Goal: Task Accomplishment & Management: Manage account settings

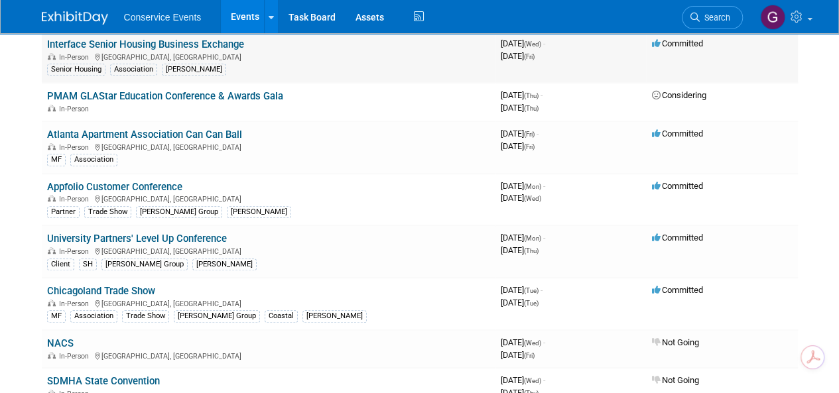
scroll to position [332, 0]
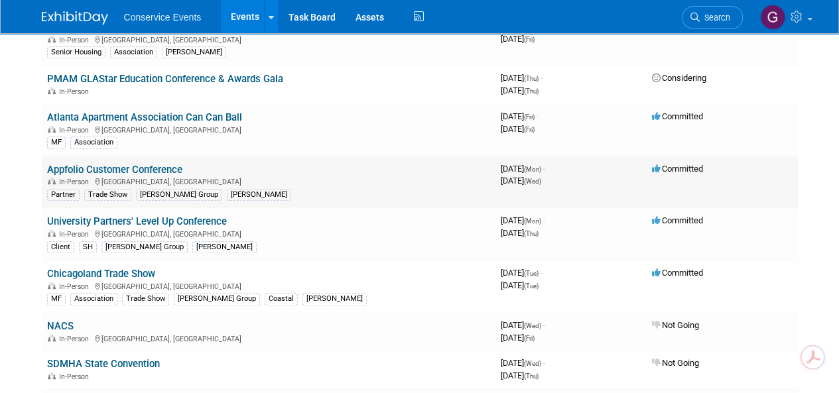
click at [132, 165] on link "Appfolio Customer Conference" at bounding box center [114, 170] width 135 height 12
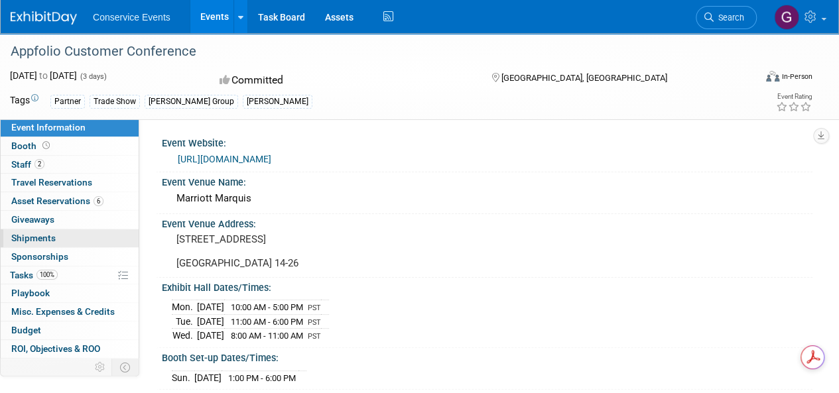
click at [42, 237] on span "Shipments 0" at bounding box center [33, 238] width 44 height 11
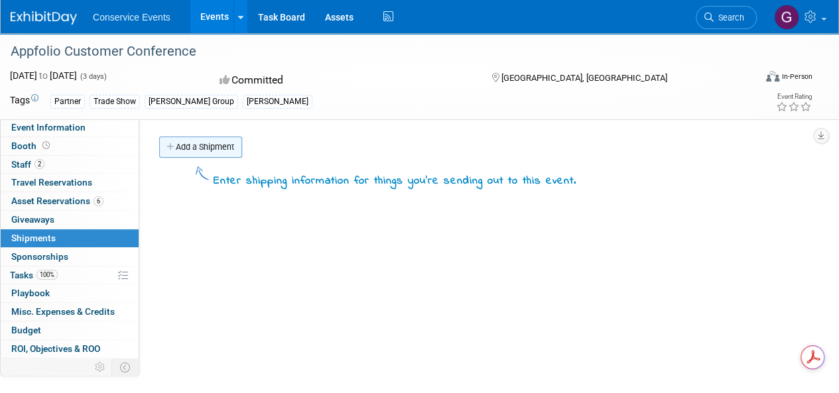
click at [206, 148] on link "Add a Shipment" at bounding box center [200, 147] width 83 height 21
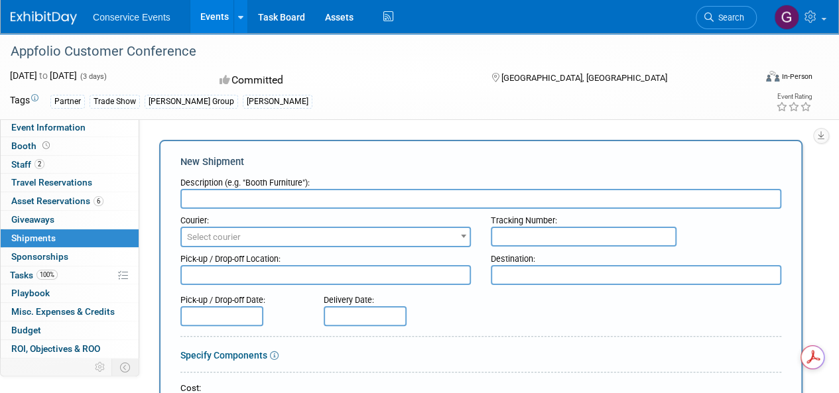
click at [238, 196] on input "text" at bounding box center [480, 199] width 601 height 20
click at [519, 238] on input "text" at bounding box center [584, 237] width 186 height 20
paste input "884827167083"
type input "884827167083"
click at [253, 231] on span "Select courier" at bounding box center [326, 237] width 288 height 19
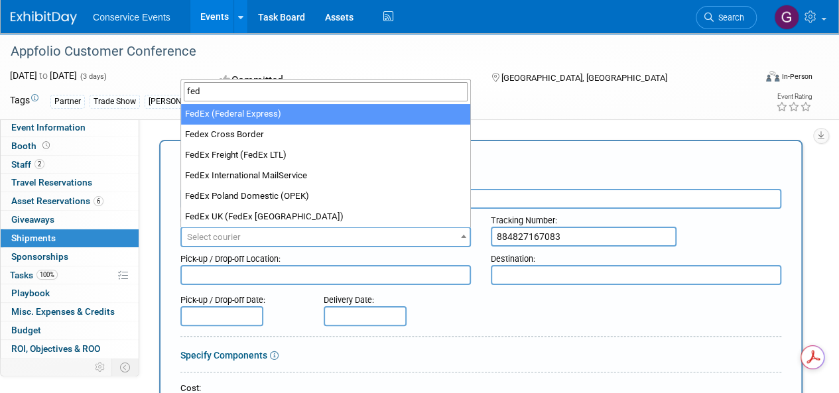
type input "fed"
select select "206"
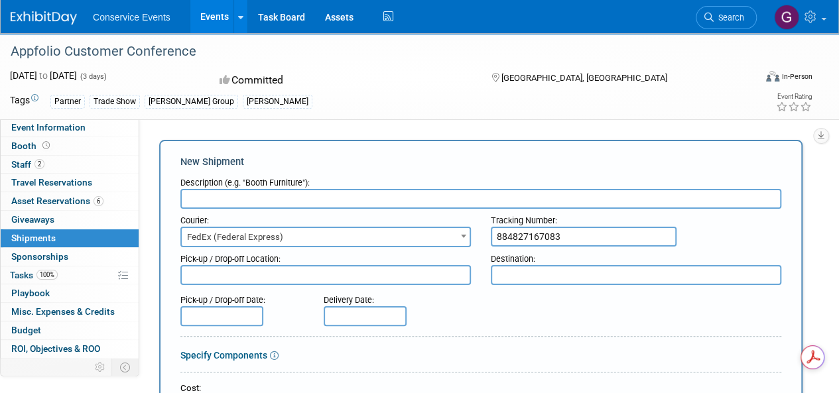
click at [239, 198] on input "text" at bounding box center [480, 199] width 601 height 20
type input "Ship to"
click at [338, 273] on textarea at bounding box center [325, 275] width 290 height 20
type textarea "[PERSON_NAME] CLE"
drag, startPoint x: 501, startPoint y: 76, endPoint x: 553, endPoint y: 75, distance: 52.4
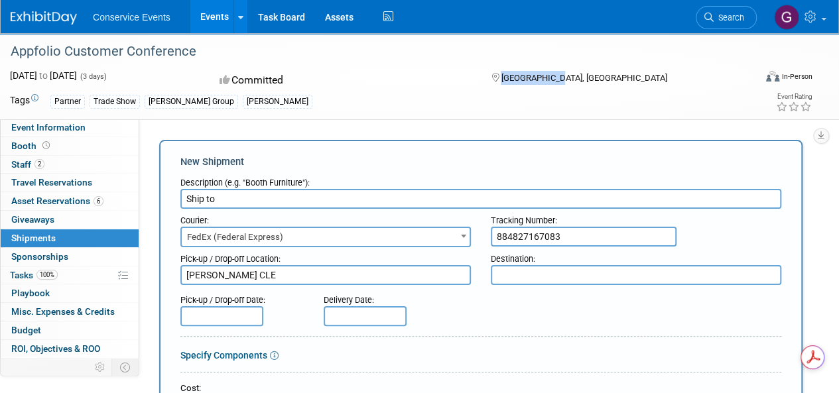
click at [554, 72] on div "[GEOGRAPHIC_DATA], [GEOGRAPHIC_DATA]" at bounding box center [582, 77] width 186 height 16
copy span "[GEOGRAPHIC_DATA], [GEOGRAPHIC_DATA]"
drag, startPoint x: 521, startPoint y: 273, endPoint x: 516, endPoint y: 279, distance: 8.1
click at [522, 273] on textarea at bounding box center [636, 275] width 290 height 20
paste textarea "[GEOGRAPHIC_DATA], [GEOGRAPHIC_DATA]"
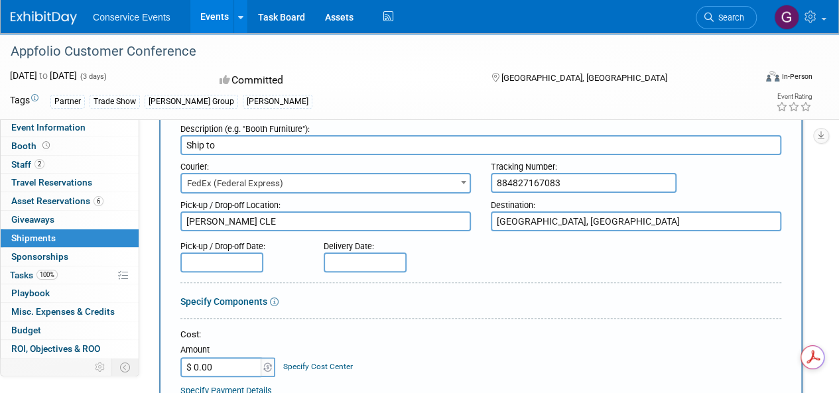
scroll to position [66, 0]
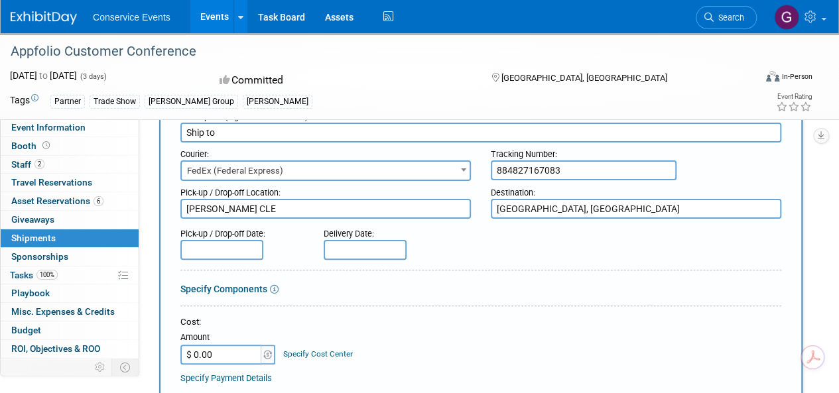
type textarea "[GEOGRAPHIC_DATA], [GEOGRAPHIC_DATA]"
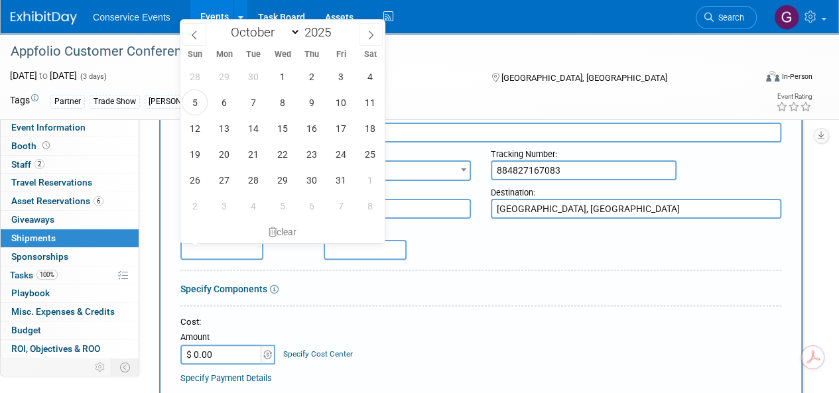
click at [237, 245] on input "text" at bounding box center [221, 250] width 83 height 20
click at [284, 75] on span "1" at bounding box center [282, 77] width 26 height 26
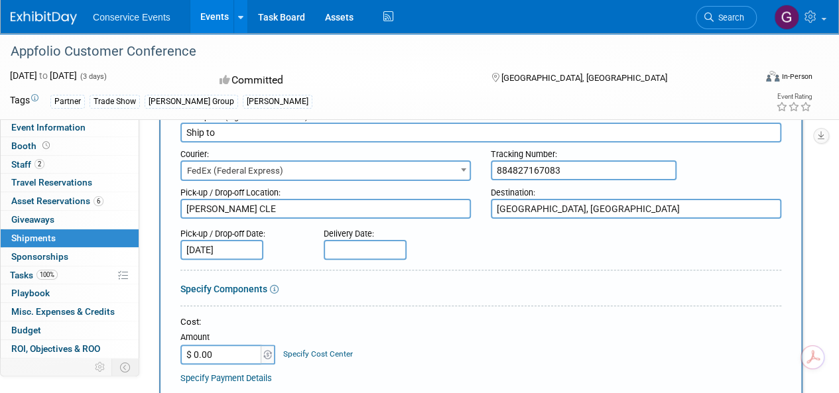
click at [255, 245] on input "Oct 1, 2025" at bounding box center [221, 250] width 83 height 20
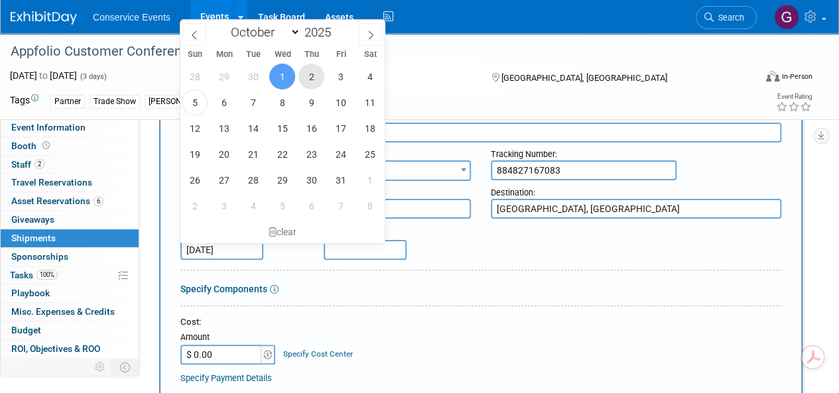
click at [312, 80] on span "2" at bounding box center [311, 77] width 26 height 26
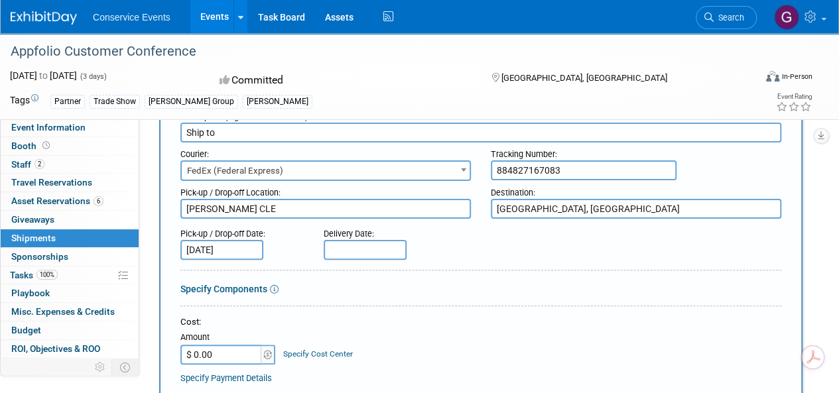
click at [255, 248] on input "Oct 2, 2025" at bounding box center [221, 250] width 83 height 20
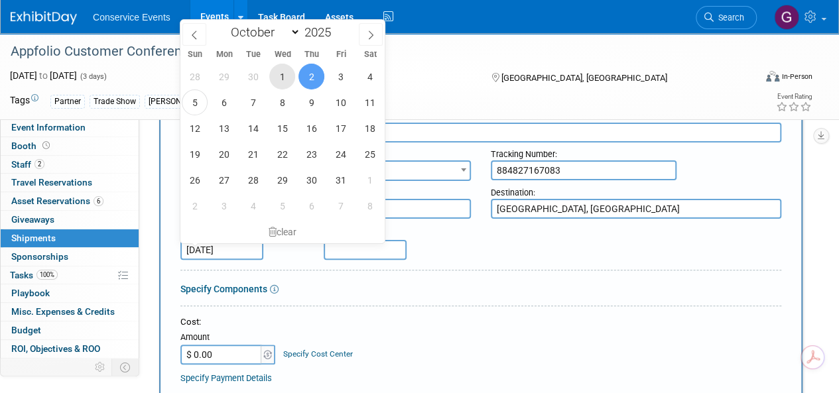
click at [288, 78] on span "1" at bounding box center [282, 77] width 26 height 26
type input "Oct 1, 2025"
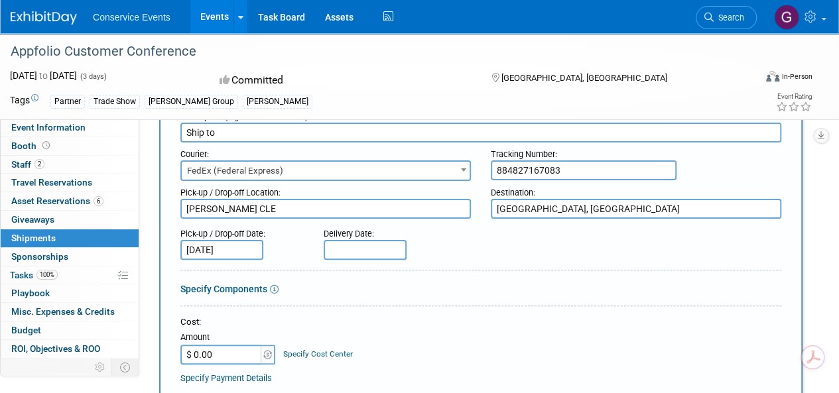
click at [454, 243] on div "Delivery Date:" at bounding box center [391, 241] width 155 height 38
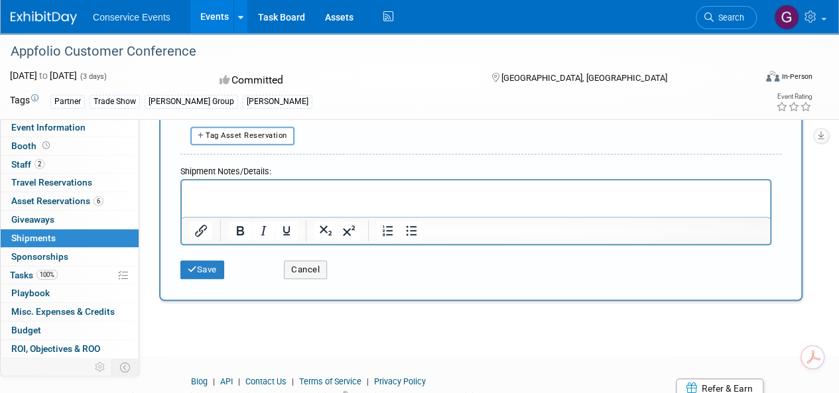
scroll to position [464, 0]
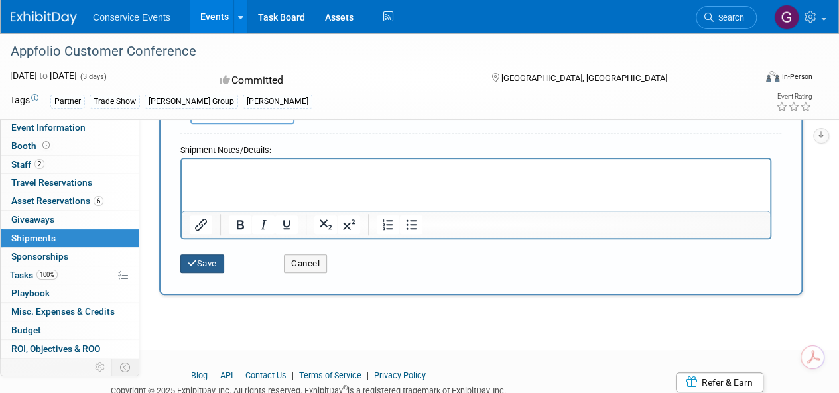
click at [215, 262] on button "Save" at bounding box center [202, 264] width 44 height 19
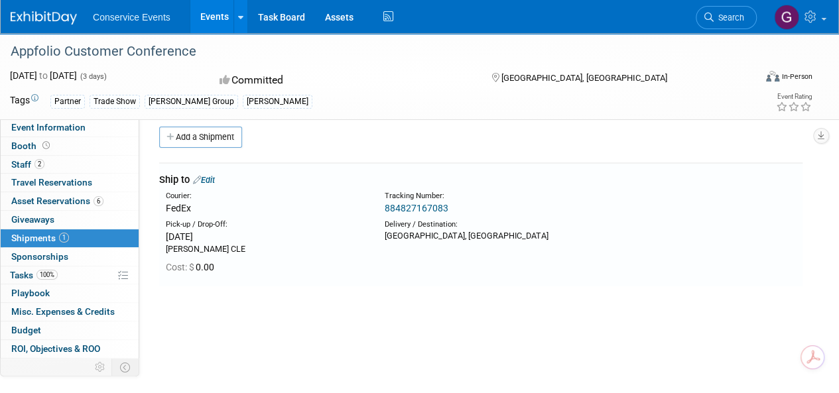
scroll to position [0, 0]
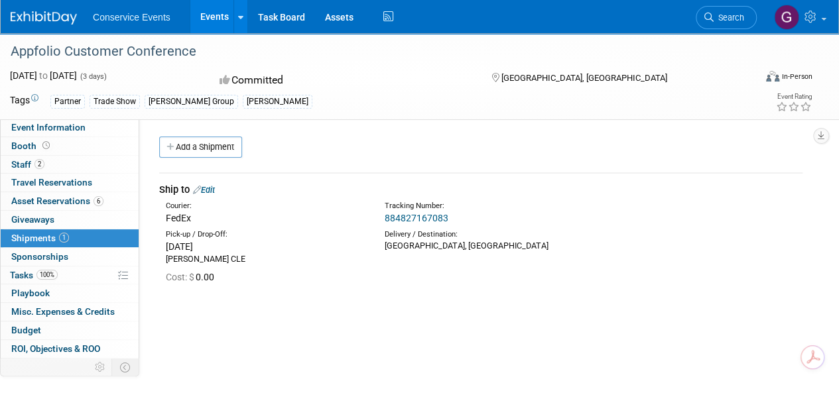
click at [213, 189] on link "Edit" at bounding box center [204, 190] width 22 height 10
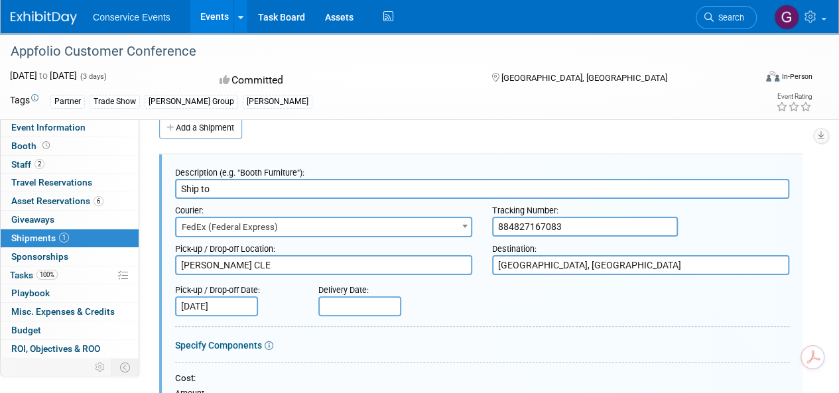
drag, startPoint x: 562, startPoint y: 226, endPoint x: 480, endPoint y: 228, distance: 82.3
click at [480, 228] on div "Courier: 007EX 17 Post Service (17PostService) 2GO (Negros Navigation) 360 Lion…" at bounding box center [482, 218] width 634 height 38
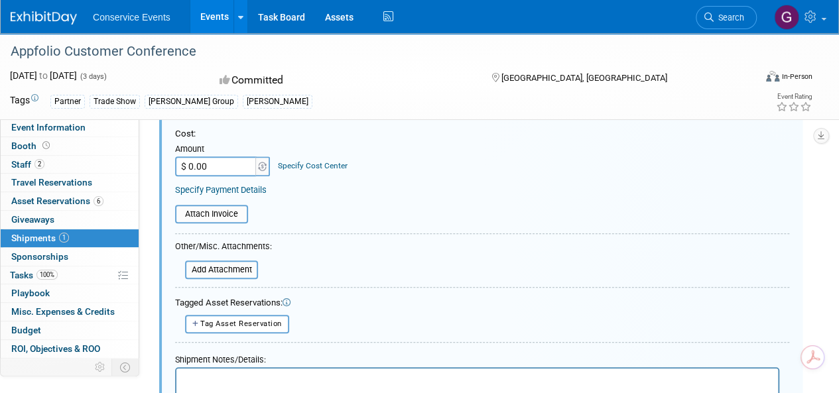
scroll to position [351, 0]
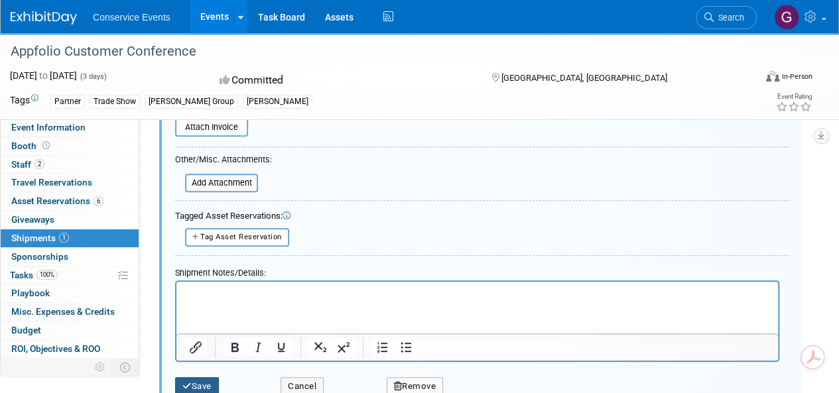
click at [201, 385] on button "Save" at bounding box center [197, 386] width 44 height 19
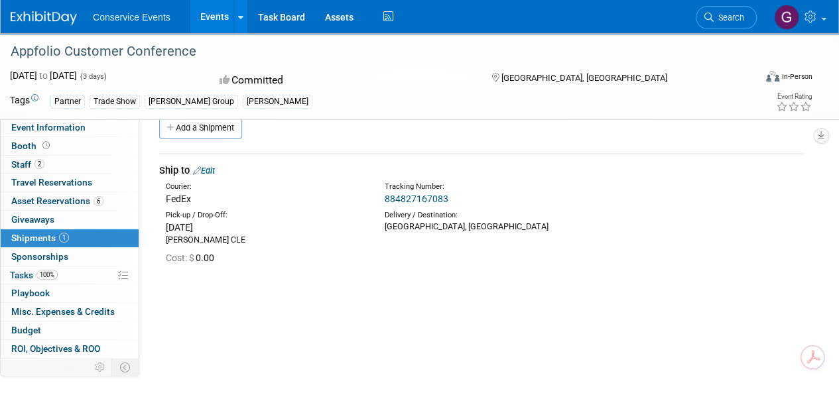
scroll to position [0, 0]
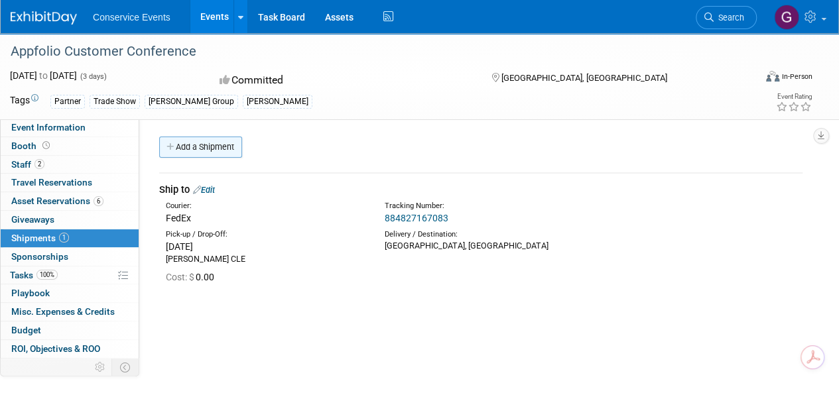
click at [217, 145] on link "Add a Shipment" at bounding box center [200, 147] width 83 height 21
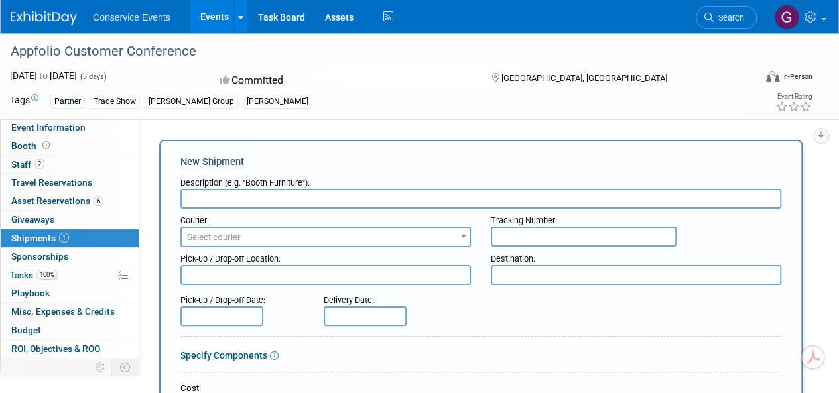
click at [509, 231] on input "text" at bounding box center [584, 237] width 186 height 20
paste input "8179 2702 6546"
drag, startPoint x: 460, startPoint y: 239, endPoint x: 387, endPoint y: 231, distance: 73.4
click at [395, 233] on div "Courier: 007EX 17 Post Service (17PostService) 2GO (Negros Navigation) 360 Lion…" at bounding box center [480, 228] width 621 height 38
type input "8179 2702 6546"
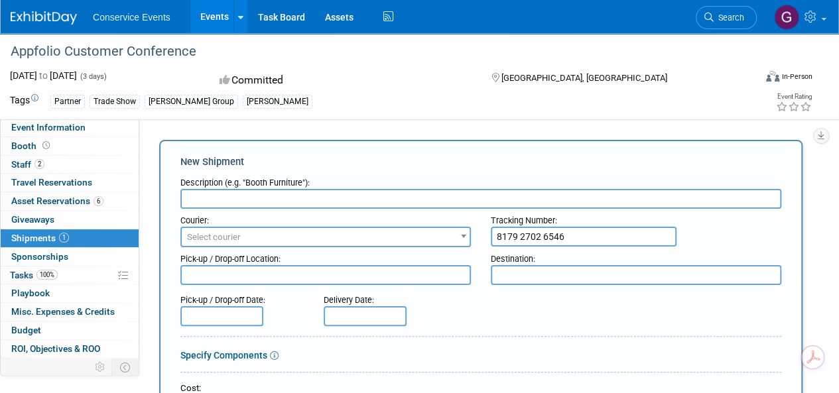
click at [326, 193] on input "text" at bounding box center [480, 199] width 601 height 20
type input "return all properties"
drag, startPoint x: 322, startPoint y: 237, endPoint x: 312, endPoint y: 235, distance: 10.1
click at [323, 237] on span "Select courier" at bounding box center [326, 237] width 288 height 19
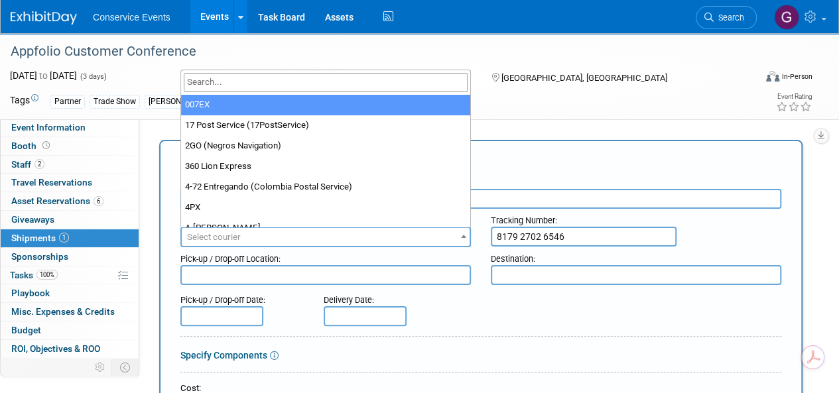
click at [253, 80] on input "search" at bounding box center [326, 82] width 284 height 19
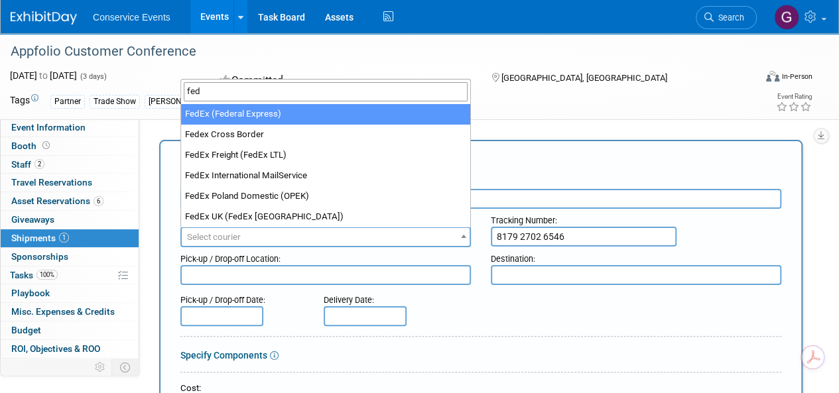
type input "fed"
select select "206"
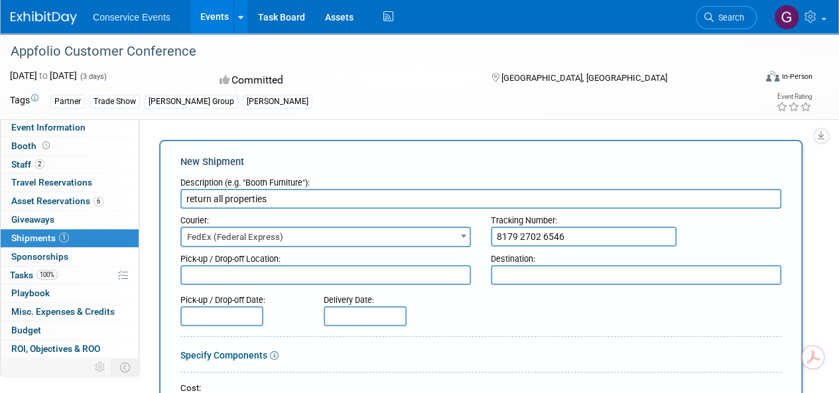
click at [519, 272] on textarea at bounding box center [636, 275] width 290 height 20
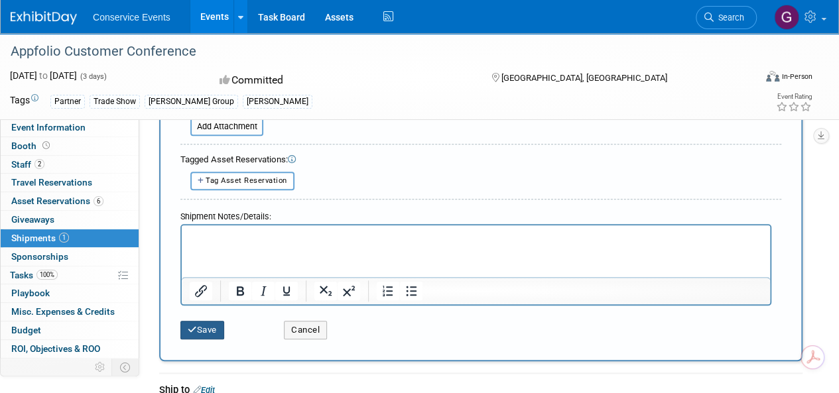
type textarea "[PERSON_NAME] CLE"
click at [208, 321] on button "Save" at bounding box center [202, 330] width 44 height 19
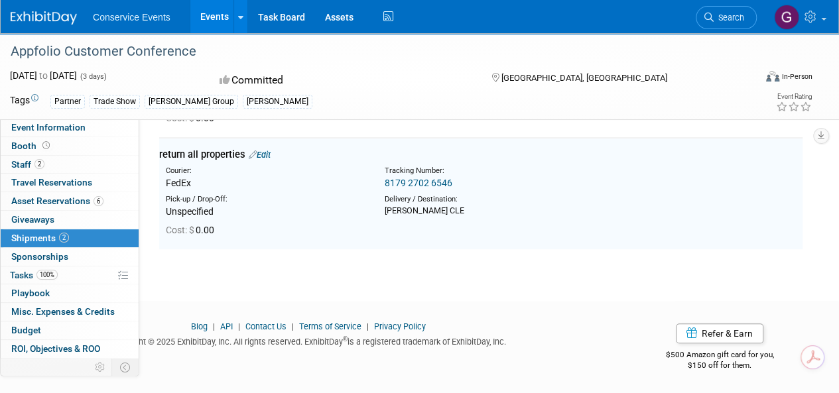
scroll to position [153, 0]
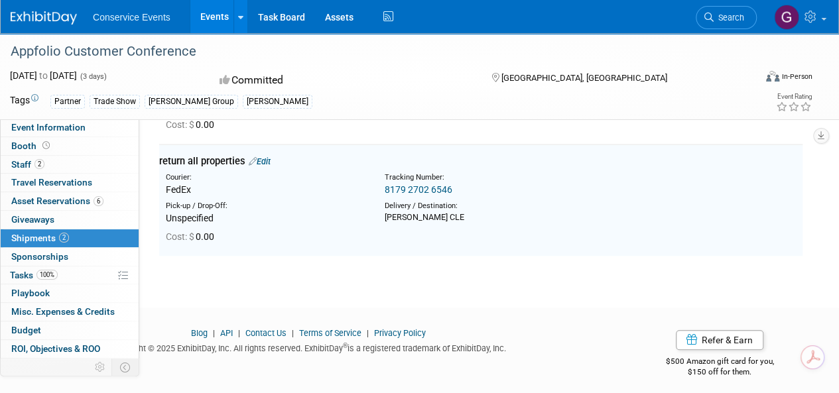
click at [208, 328] on div "Blog | API | Contact Us | Terms of Service | Privacy Policy Copyright © 2025 Ex…" at bounding box center [308, 345] width 617 height 35
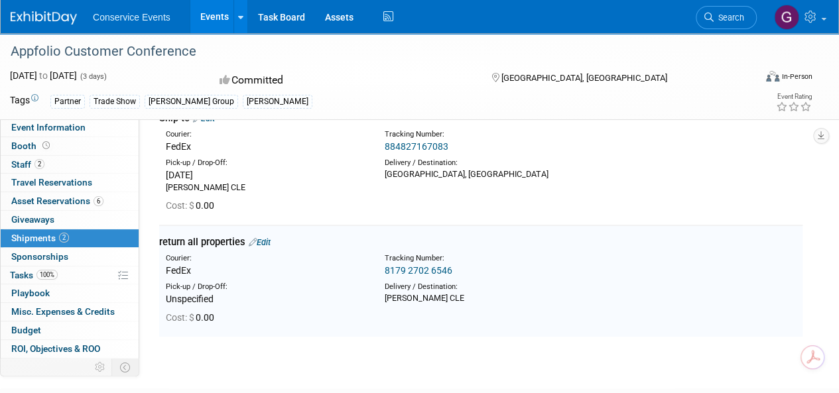
scroll to position [0, 0]
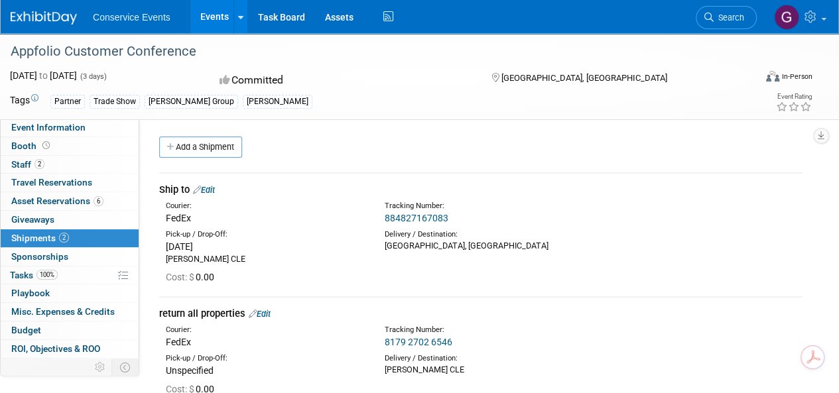
click at [208, 15] on link "Events" at bounding box center [214, 16] width 48 height 33
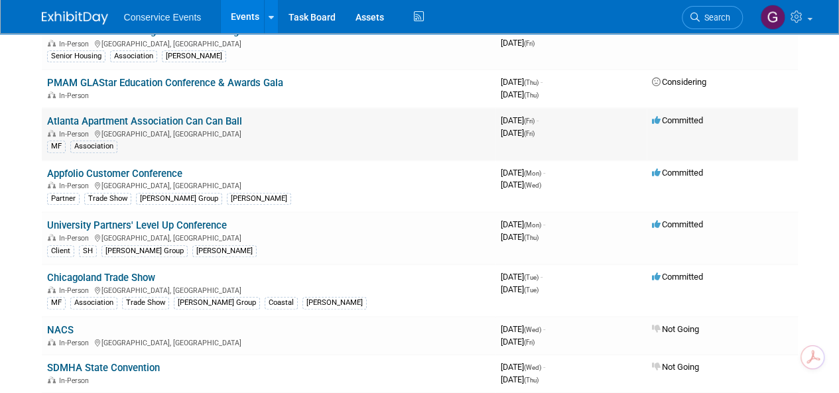
scroll to position [332, 0]
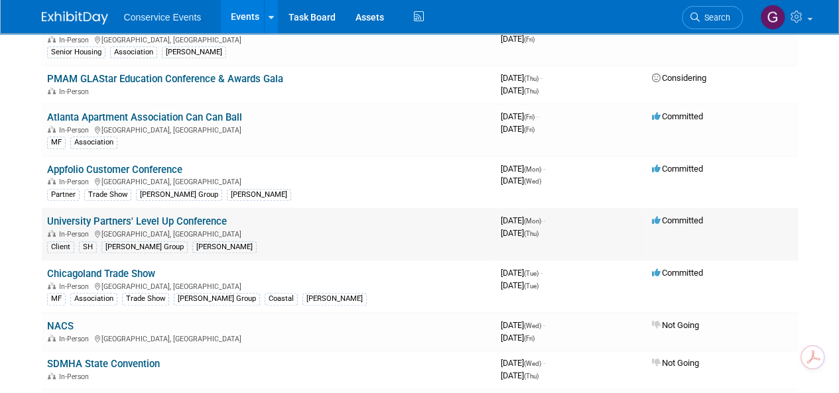
click at [196, 219] on link "University Partners' Level Up Conference" at bounding box center [137, 222] width 180 height 12
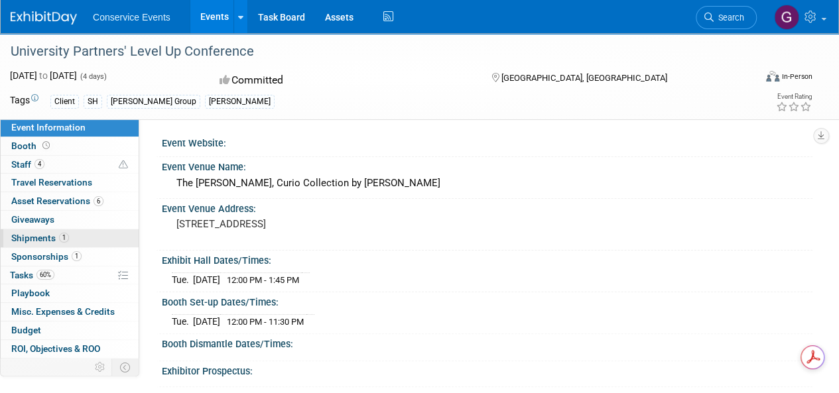
click at [38, 239] on span "Shipments 1" at bounding box center [40, 238] width 58 height 11
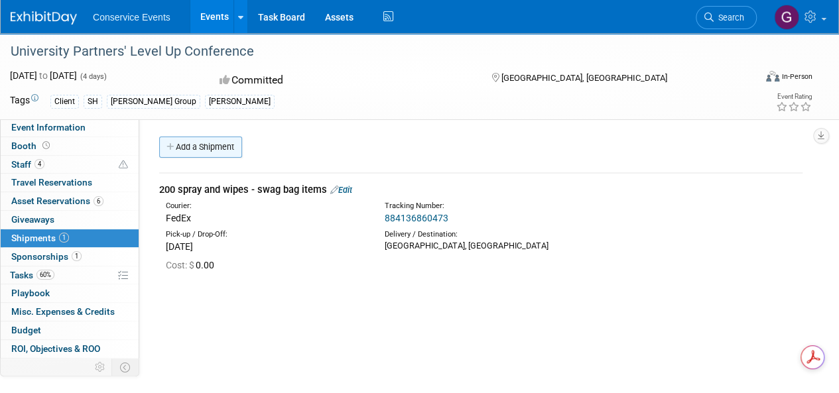
click at [220, 149] on link "Add a Shipment" at bounding box center [200, 147] width 83 height 21
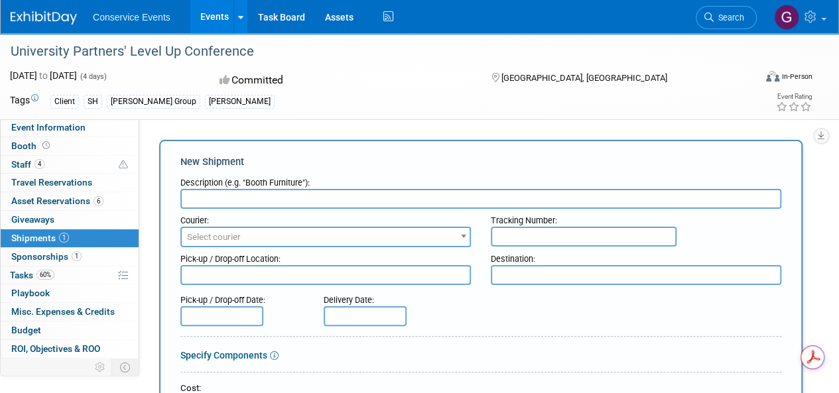
drag, startPoint x: 251, startPoint y: 196, endPoint x: 243, endPoint y: 189, distance: 10.8
click at [251, 196] on input "text" at bounding box center [480, 199] width 601 height 20
type input "ship to"
click at [268, 230] on span "Select courier" at bounding box center [326, 237] width 288 height 19
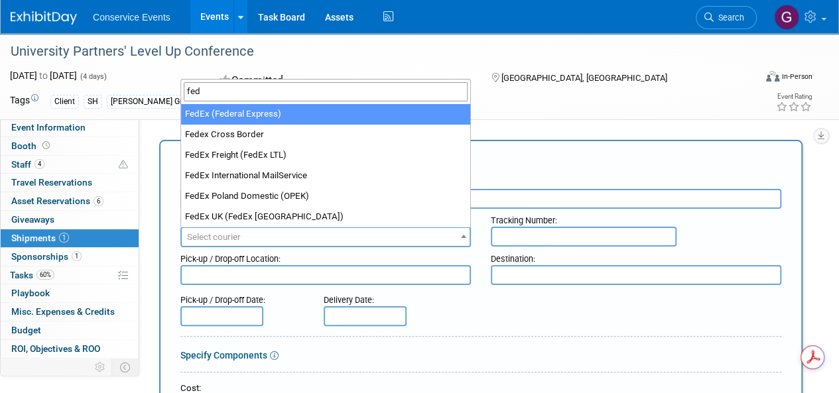
type input "fed"
select select "206"
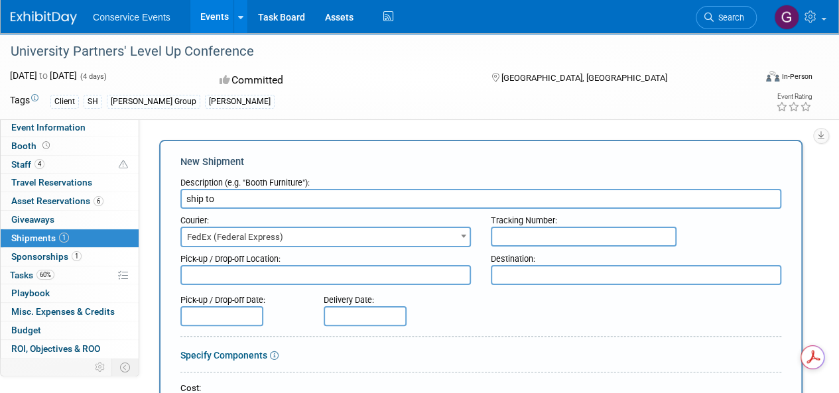
click at [237, 314] on input "text" at bounding box center [221, 316] width 83 height 20
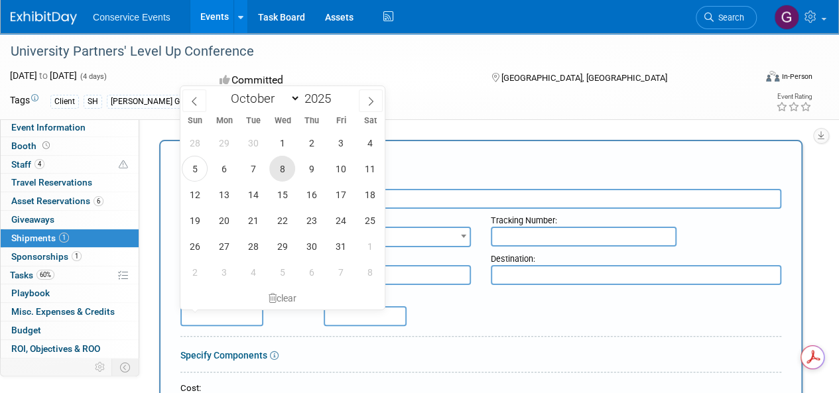
click at [283, 168] on span "8" at bounding box center [282, 169] width 26 height 26
type input "[DATE]"
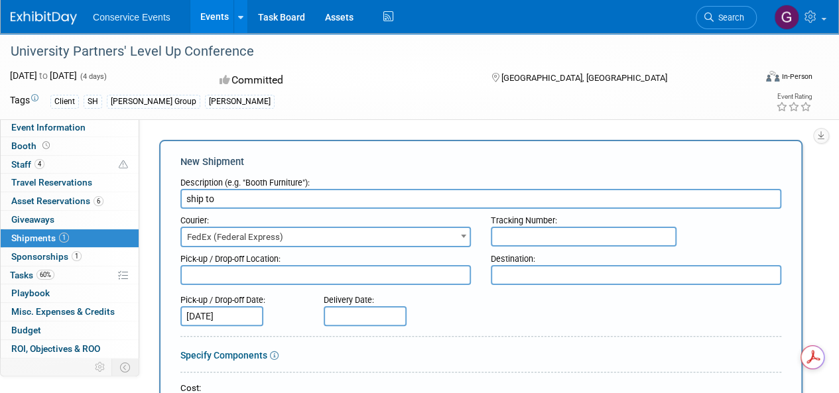
click at [346, 319] on input "text" at bounding box center [365, 316] width 83 height 20
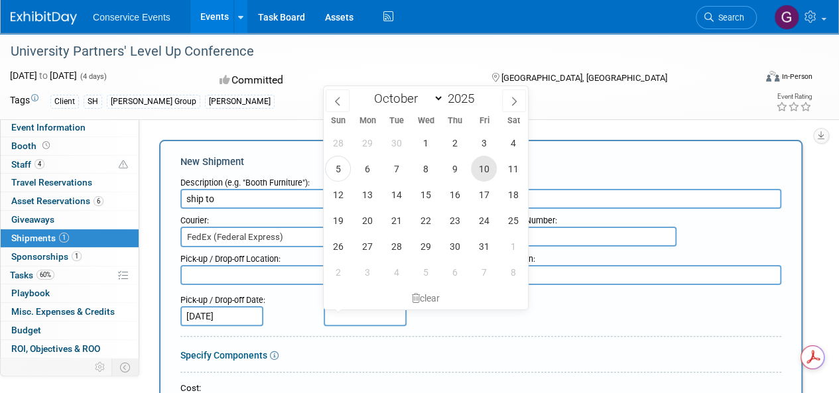
click at [483, 170] on span "10" at bounding box center [484, 169] width 26 height 26
type input "[DATE]"
click at [561, 311] on div "Pick-up / Drop-off Date: [DATE] Delivery Date: [DATE]" at bounding box center [480, 307] width 621 height 38
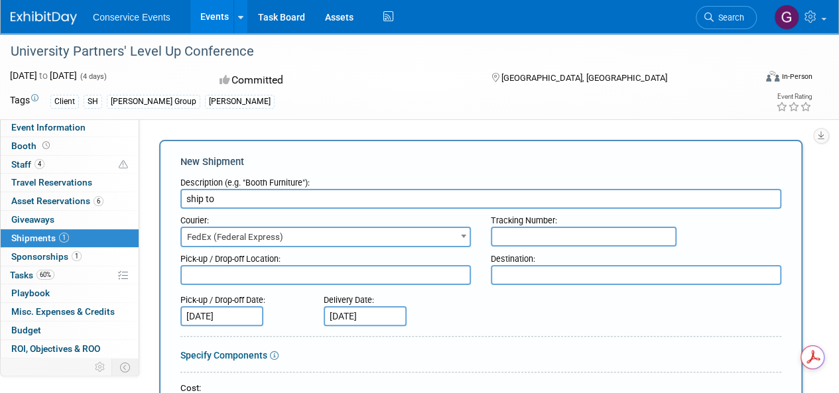
click at [533, 271] on textarea at bounding box center [636, 275] width 290 height 20
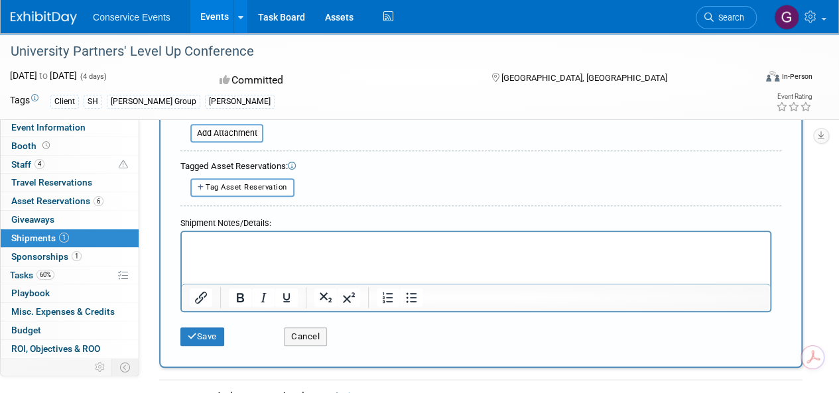
scroll to position [464, 0]
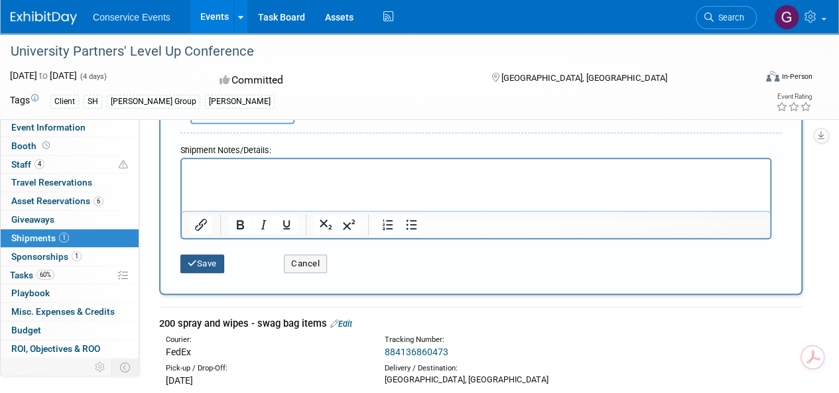
type textarea "[GEOGRAPHIC_DATA], [GEOGRAPHIC_DATA]"
click at [205, 262] on button "Save" at bounding box center [202, 264] width 44 height 19
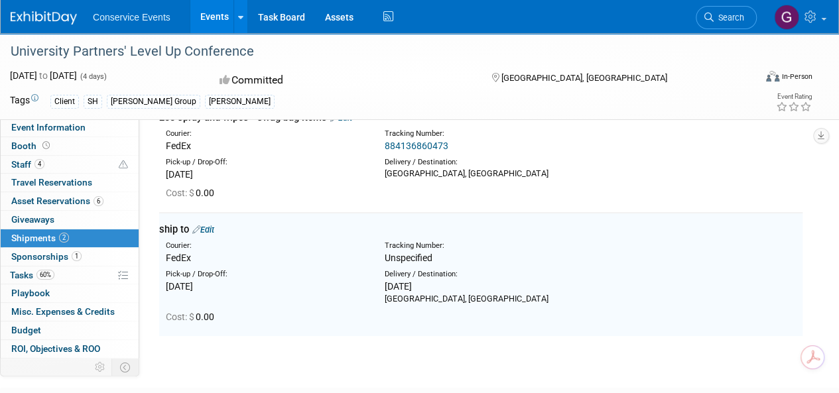
scroll to position [0, 0]
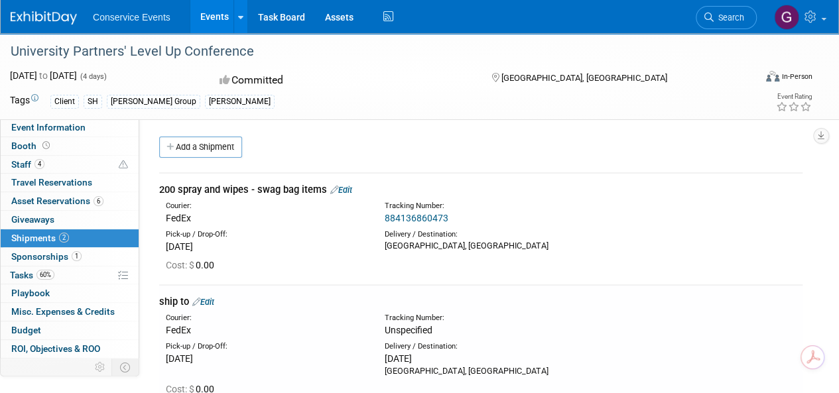
click at [215, 147] on link "Add a Shipment" at bounding box center [200, 147] width 83 height 21
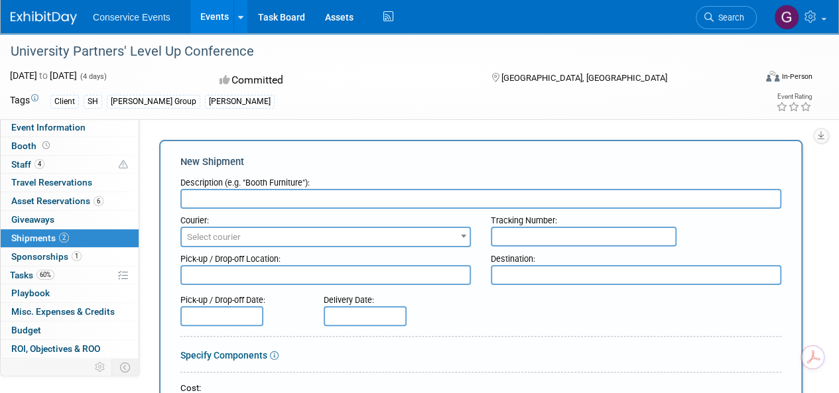
click at [304, 196] on input "text" at bounding box center [480, 199] width 601 height 20
type input "Return"
click at [397, 233] on span "Select courier" at bounding box center [326, 237] width 288 height 19
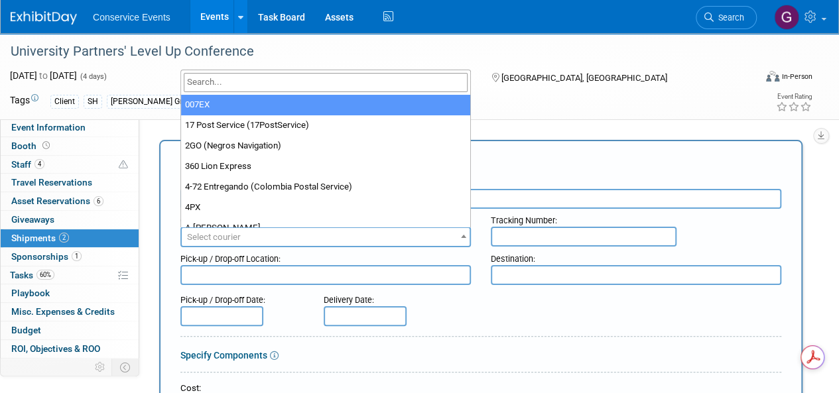
click at [314, 82] on input "search" at bounding box center [326, 82] width 284 height 19
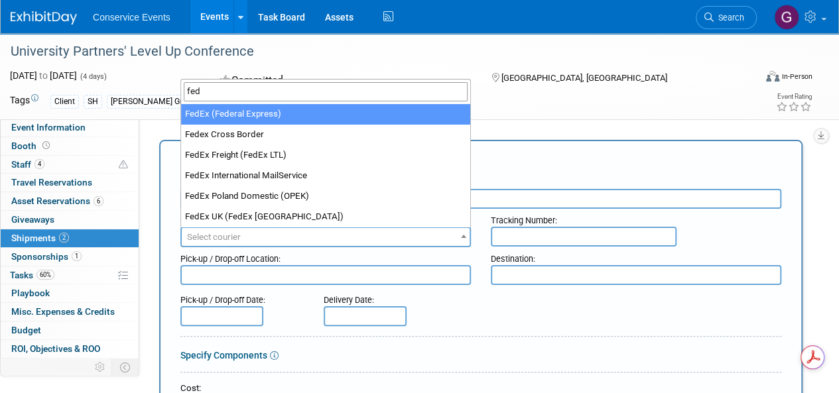
type input "fed"
select select "206"
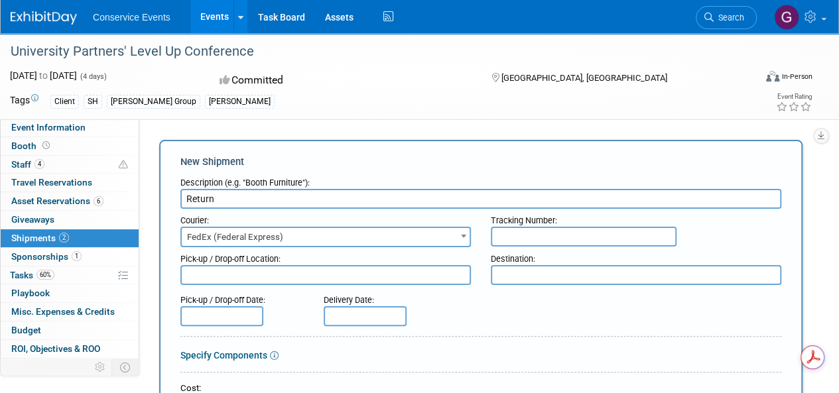
click at [512, 234] on input "text" at bounding box center [584, 237] width 186 height 20
paste input "8179 2702 5930"
type input "8179 2702 5930"
click at [519, 279] on textarea at bounding box center [636, 275] width 290 height 20
type textarea "[PERSON_NAME] CLE"
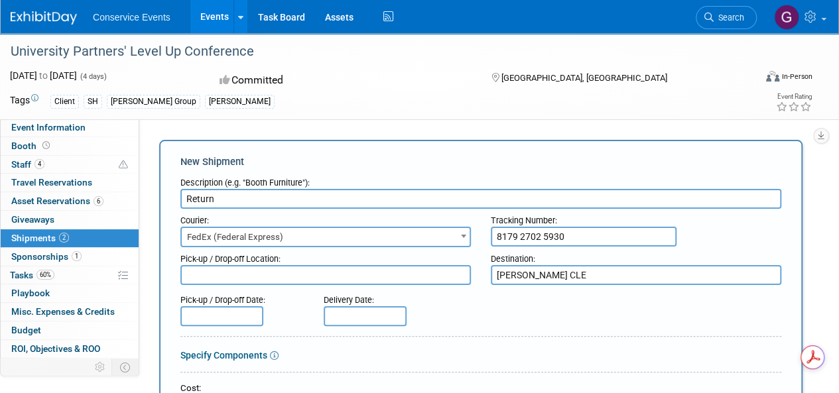
click at [479, 322] on div "Pick-up / Drop-off Date: Delivery Date:" at bounding box center [480, 307] width 621 height 38
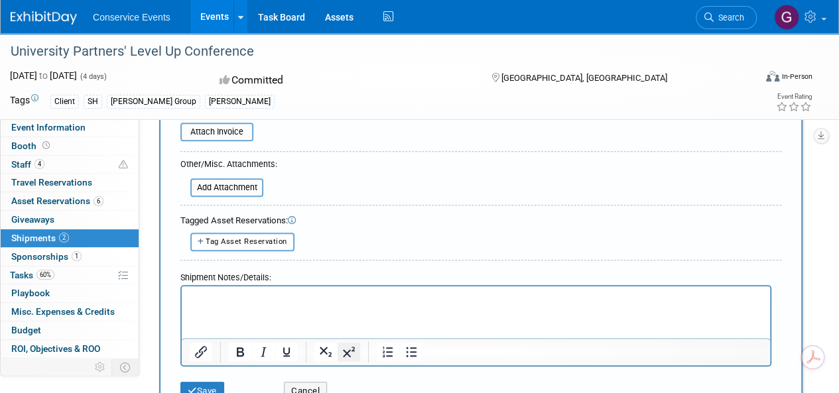
scroll to position [398, 0]
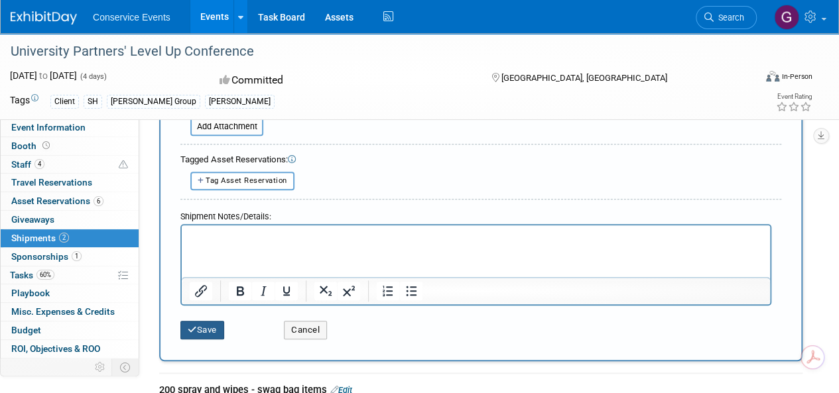
click at [196, 326] on icon "submit" at bounding box center [192, 330] width 9 height 9
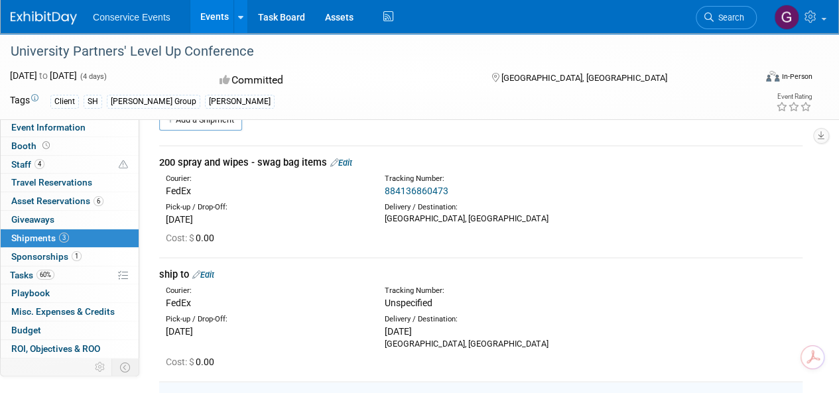
scroll to position [0, 0]
